Goal: Task Accomplishment & Management: Use online tool/utility

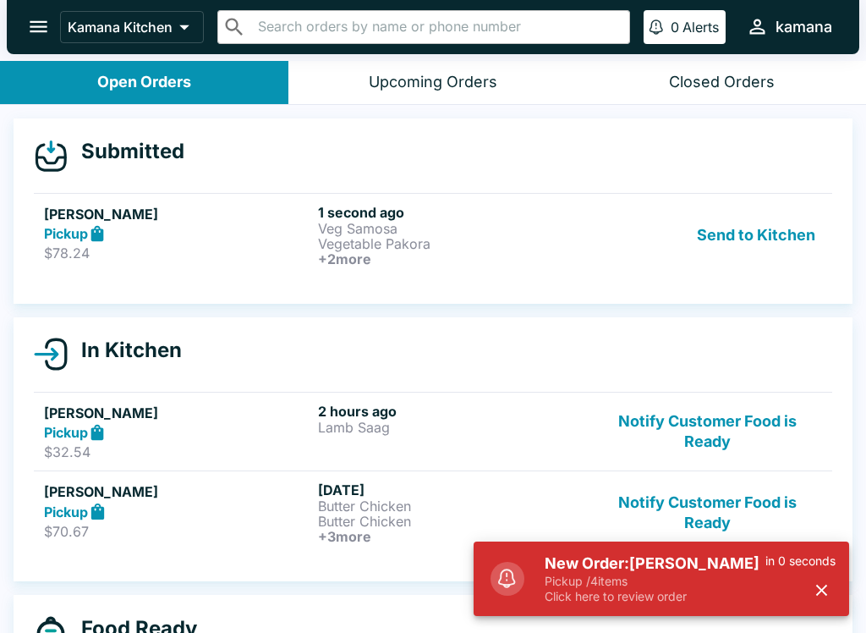
click at [761, 229] on button "Send to Kitchen" at bounding box center [756, 235] width 132 height 63
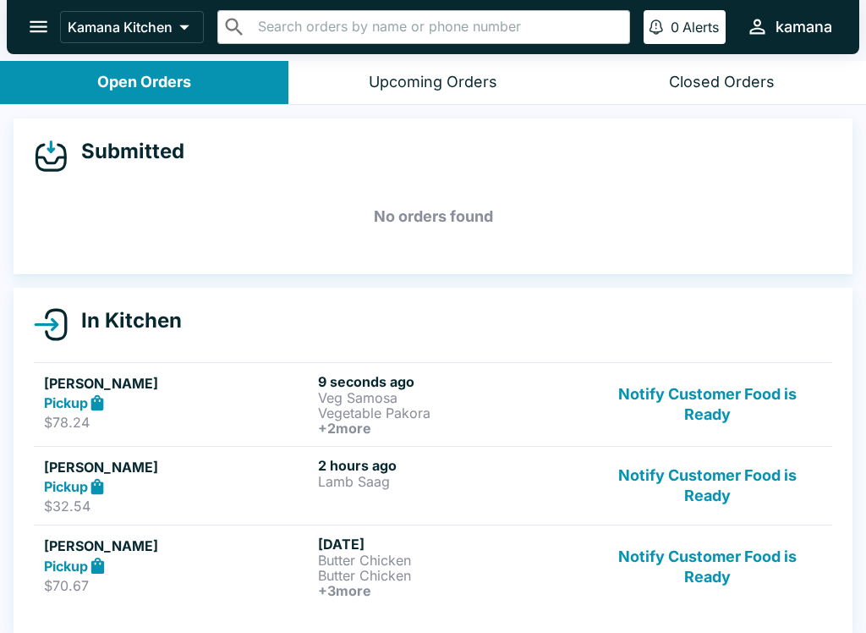
click at [408, 402] on p "Veg Samosa" at bounding box center [451, 397] width 267 height 15
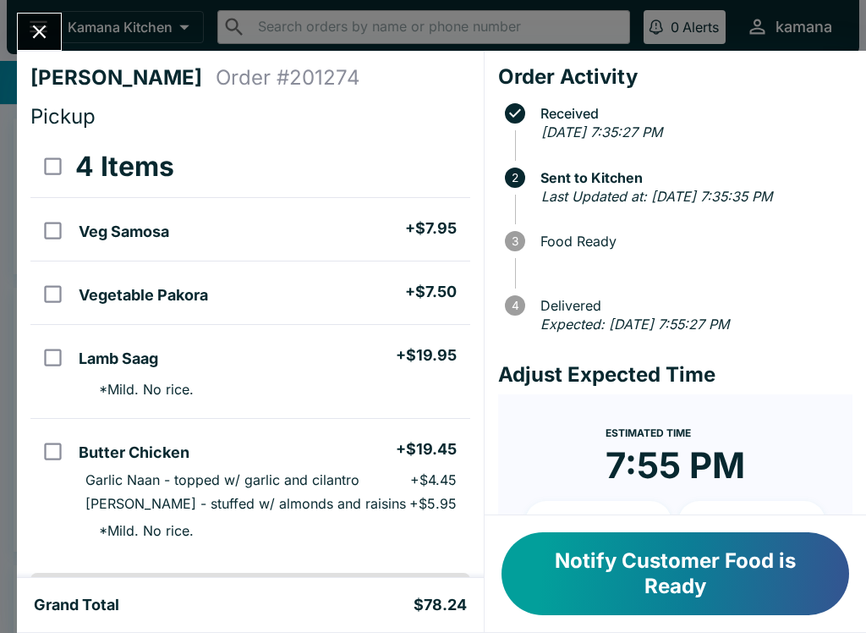
click at [495, 624] on div "Notify Customer Food is Ready" at bounding box center [675, 573] width 381 height 117
click at [524, 545] on button "Notify Customer Food is Ready" at bounding box center [675, 573] width 348 height 83
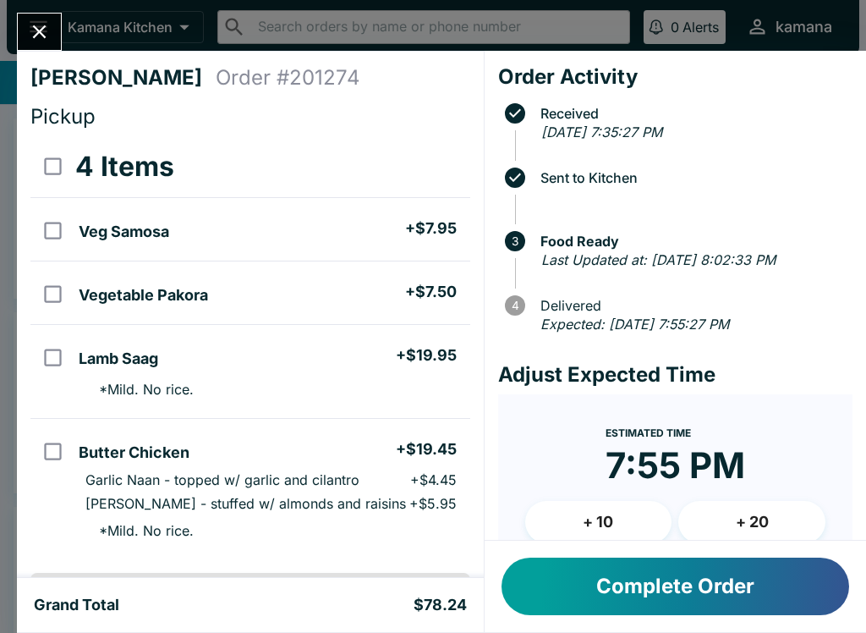
click at [14, 24] on div "[PERSON_NAME] Order # 201274 Pickup 4 Items Veg Samosa + $7.95 Vegetable Pakora…" at bounding box center [433, 316] width 866 height 633
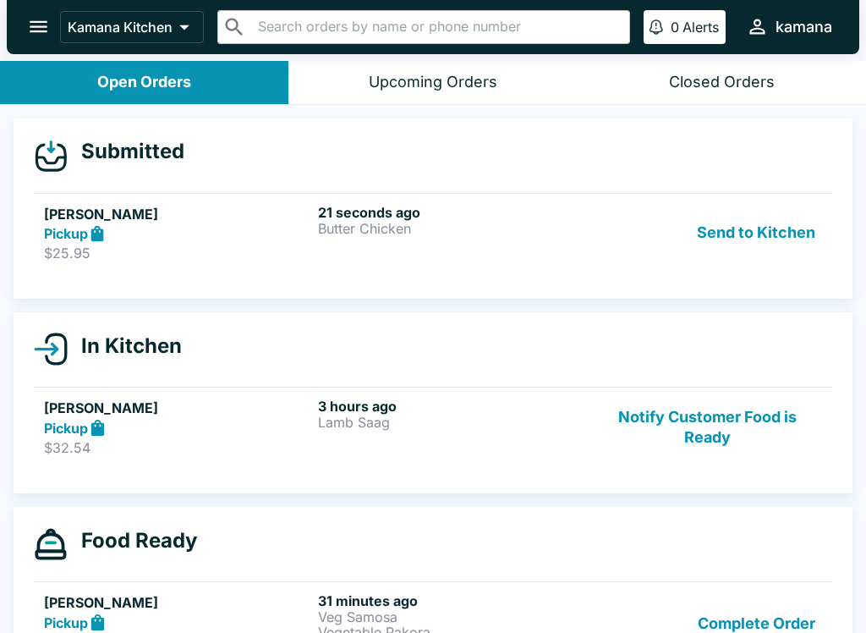
click at [784, 232] on button "Send to Kitchen" at bounding box center [756, 233] width 132 height 58
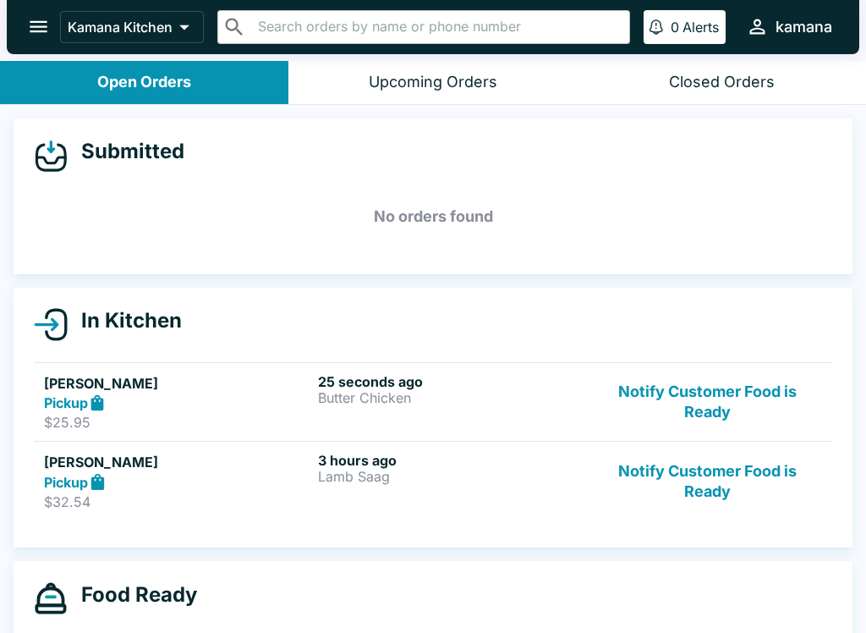
click at [623, 387] on button "Notify Customer Food is Ready" at bounding box center [707, 402] width 229 height 58
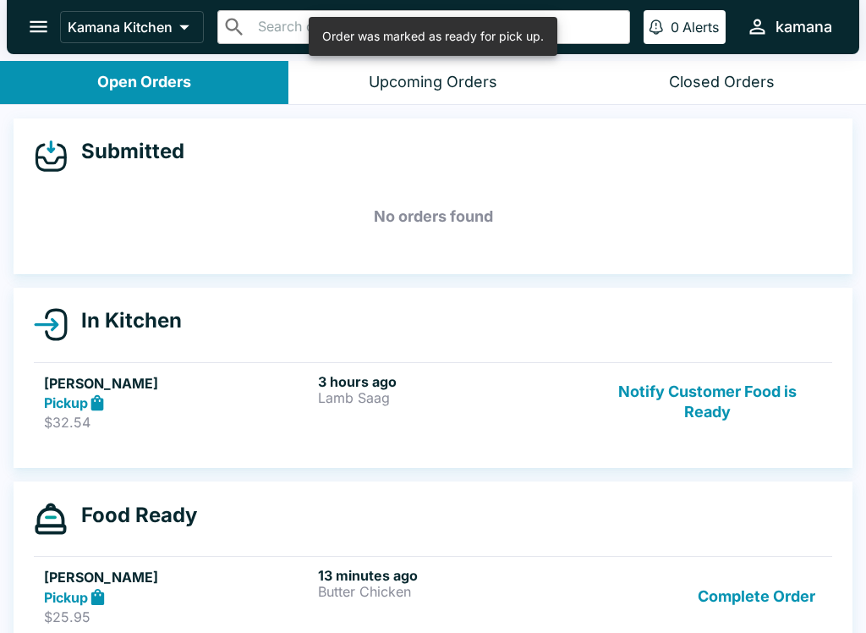
click at [636, 392] on button "Notify Customer Food is Ready" at bounding box center [707, 402] width 229 height 58
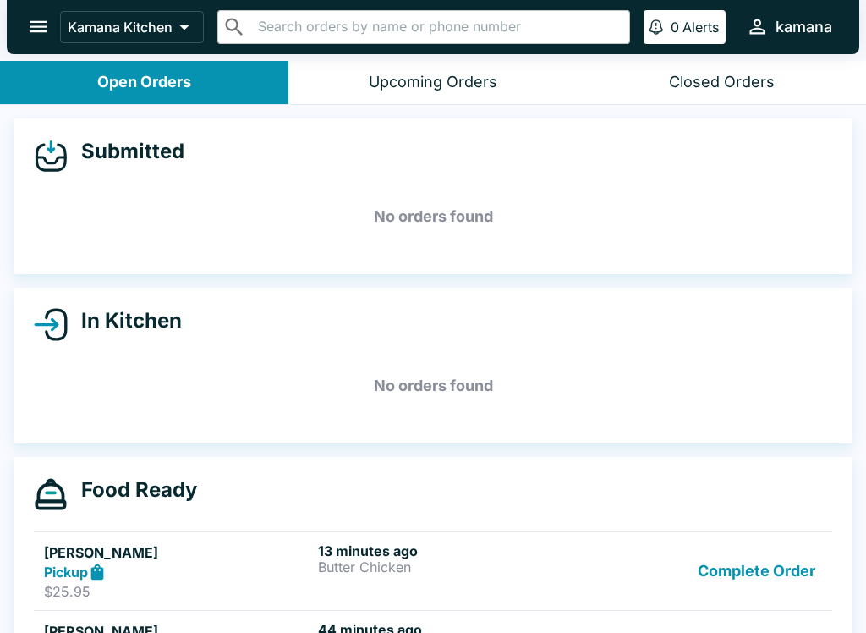
click at [34, 18] on icon "open drawer" at bounding box center [38, 26] width 23 height 23
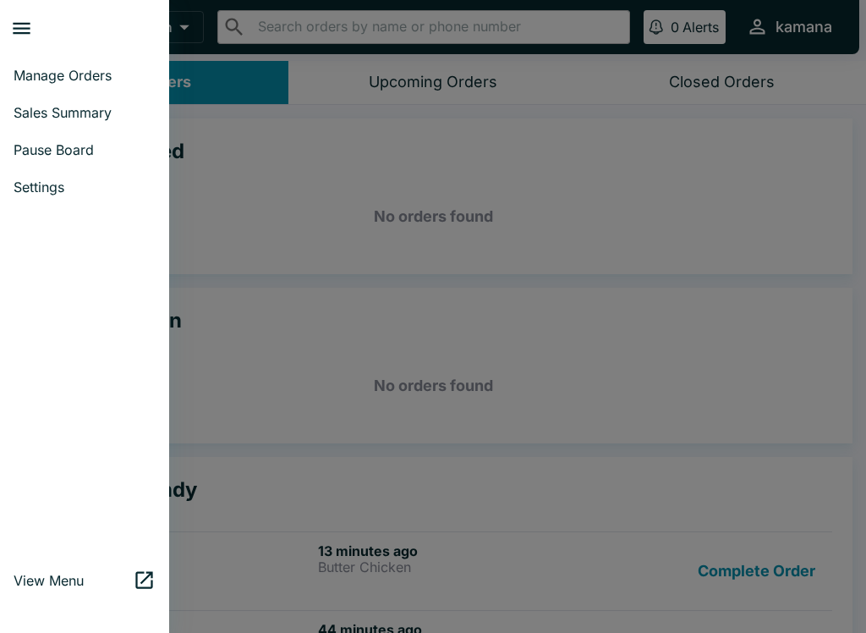
click at [75, 115] on span "Sales Summary" at bounding box center [85, 112] width 142 height 17
select select "03:00"
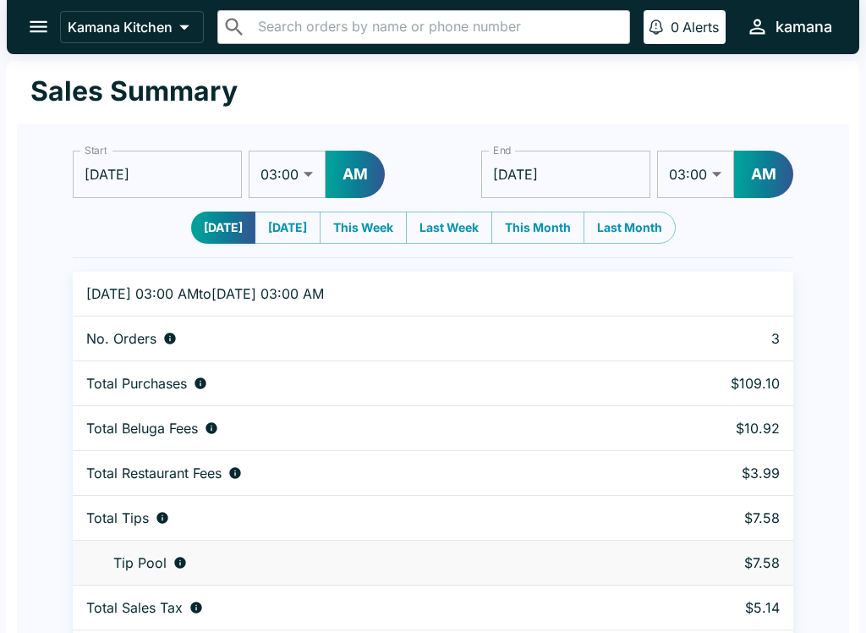
scroll to position [52, 0]
